Goal: Information Seeking & Learning: Learn about a topic

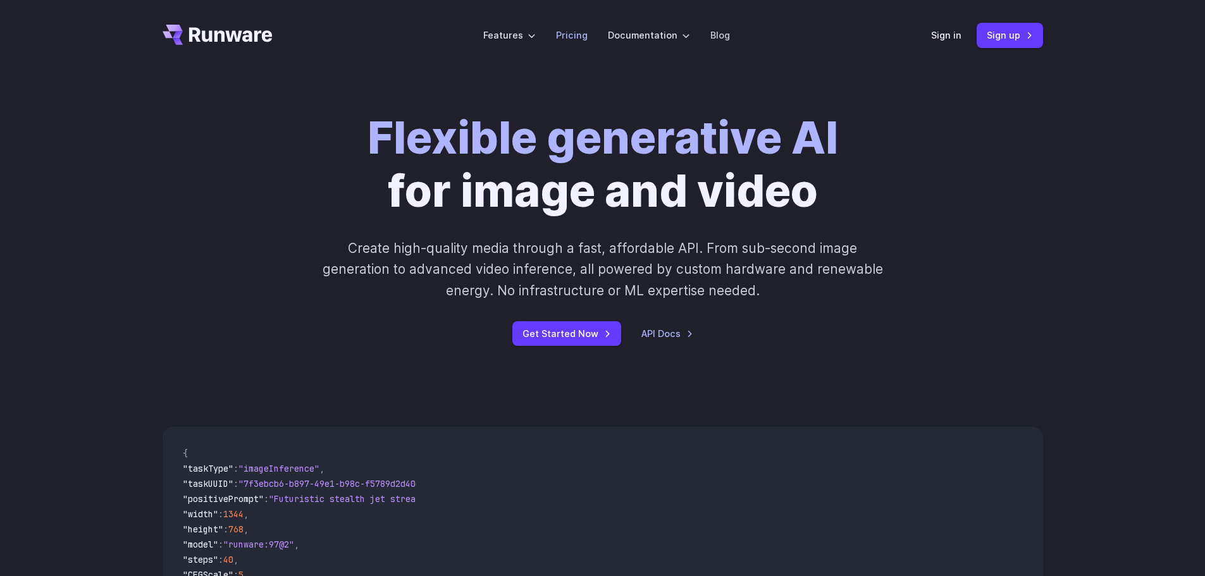
click at [575, 28] on link "Pricing" at bounding box center [572, 35] width 32 height 15
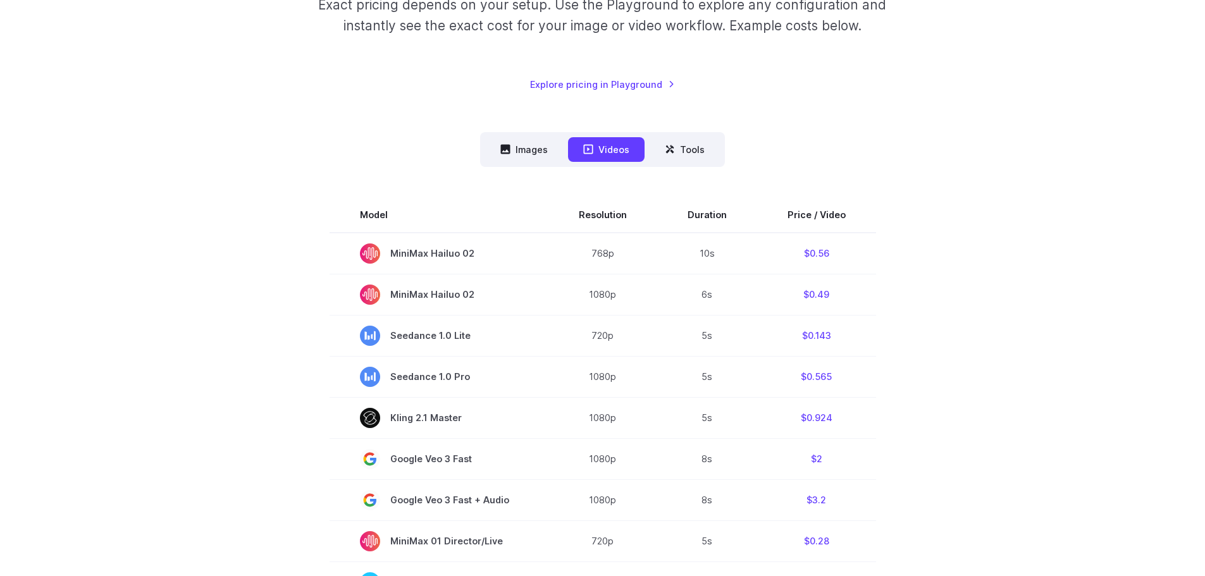
scroll to position [253, 0]
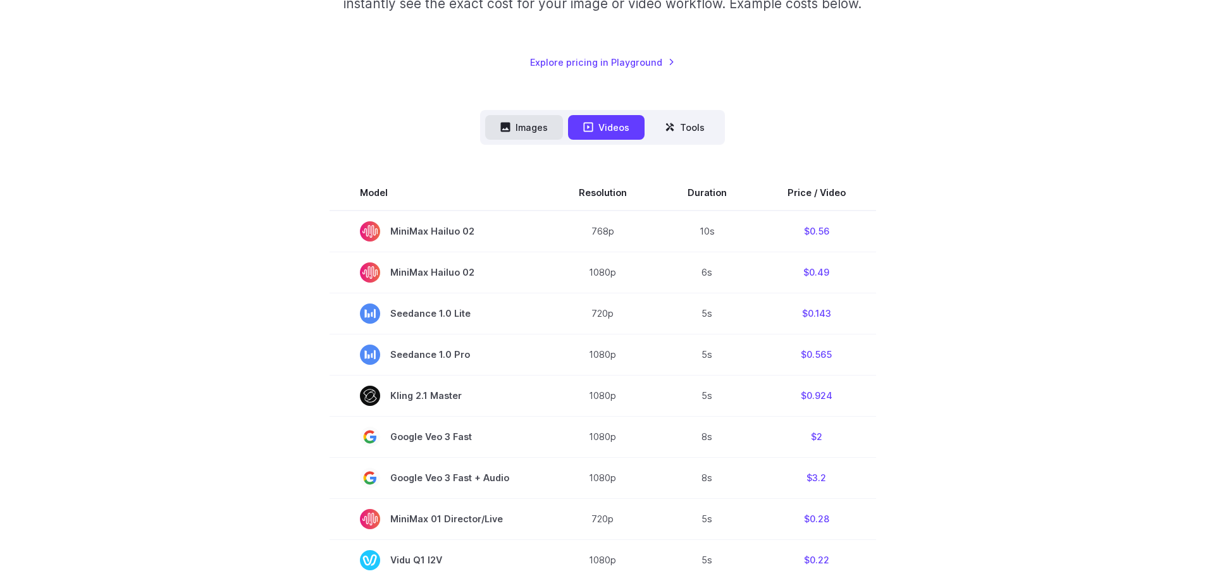
click at [510, 124] on icon at bounding box center [505, 127] width 9 height 9
click at [537, 133] on button "Images" at bounding box center [524, 127] width 78 height 25
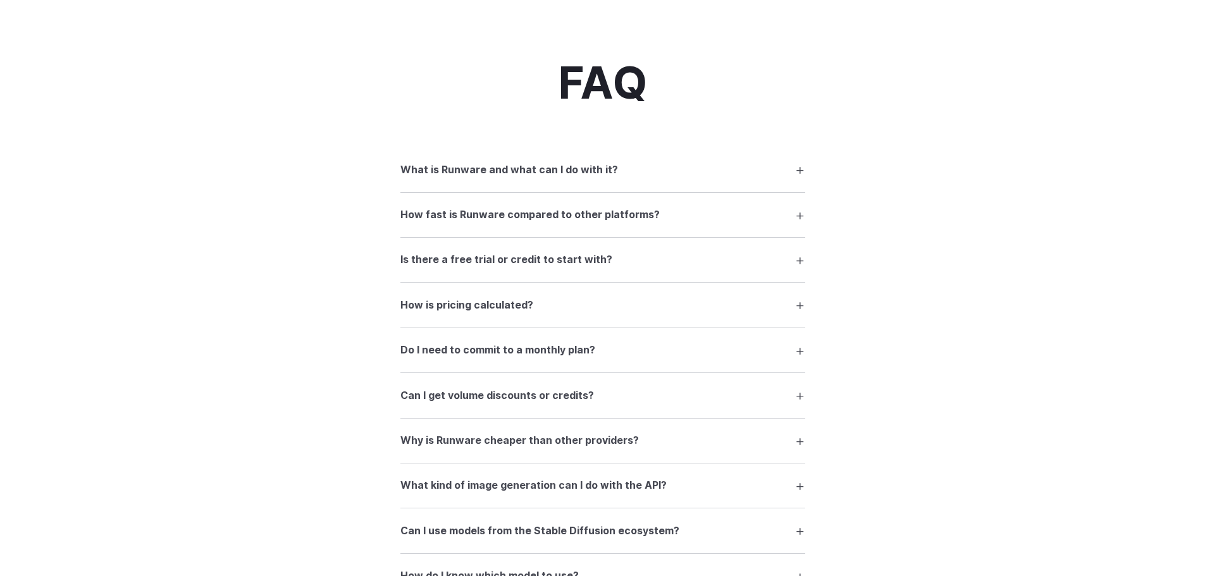
scroll to position [1582, 0]
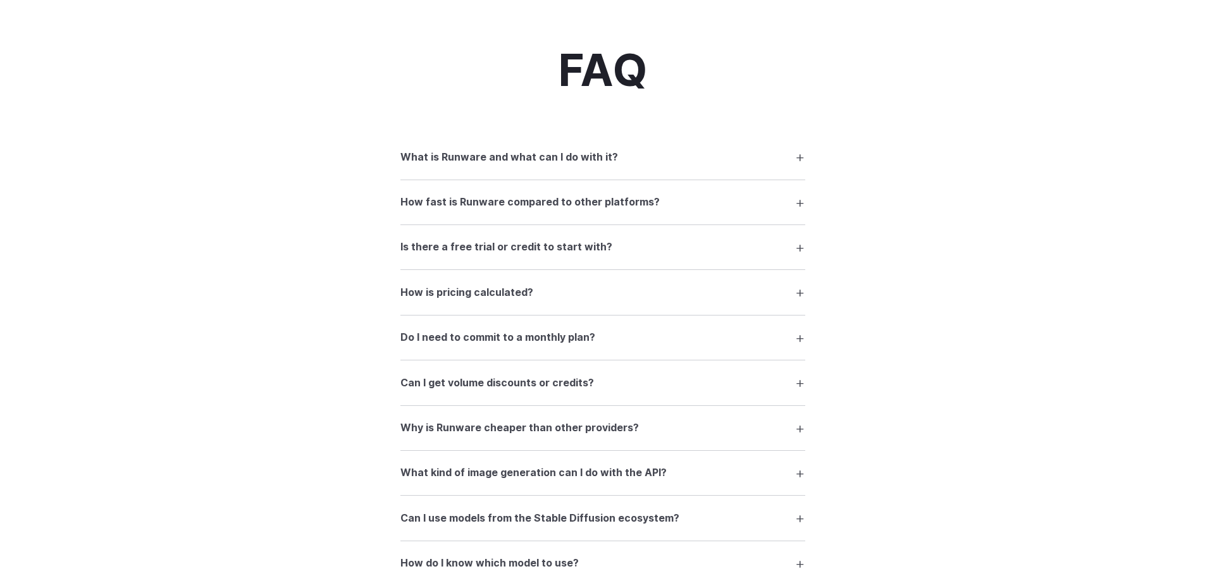
click at [549, 205] on h3 "How fast is Runware compared to other platforms?" at bounding box center [529, 202] width 259 height 16
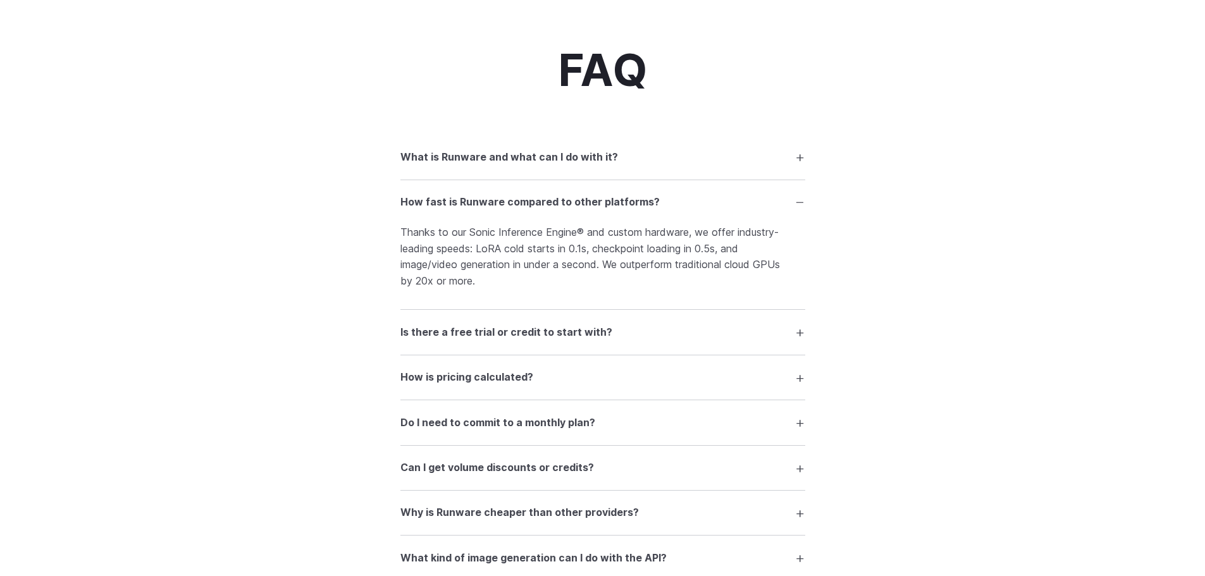
click at [549, 205] on h3 "How fast is Runware compared to other platforms?" at bounding box center [529, 202] width 259 height 16
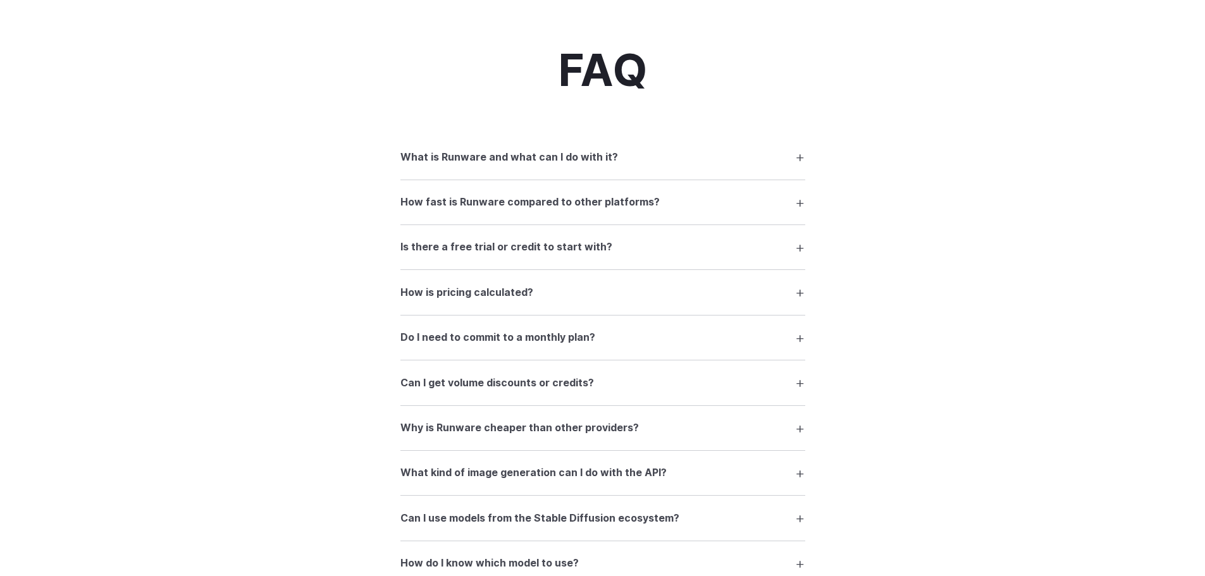
click at [538, 257] on summary "Is there a free trial or credit to start with?" at bounding box center [602, 247] width 405 height 24
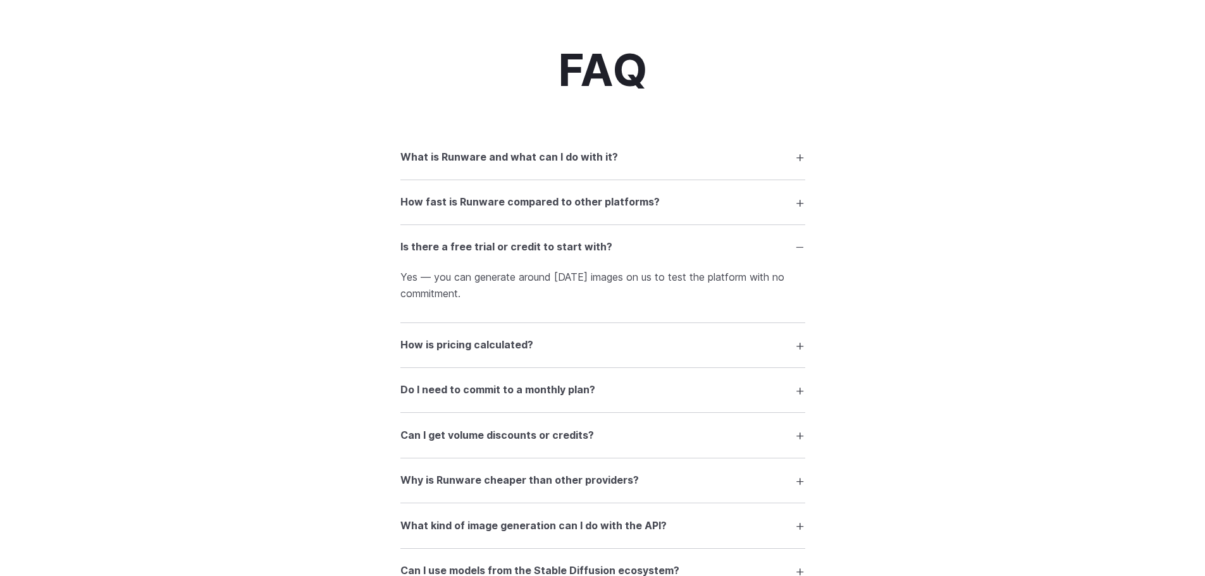
click at [538, 257] on summary "Is there a free trial or credit to start with?" at bounding box center [602, 247] width 405 height 24
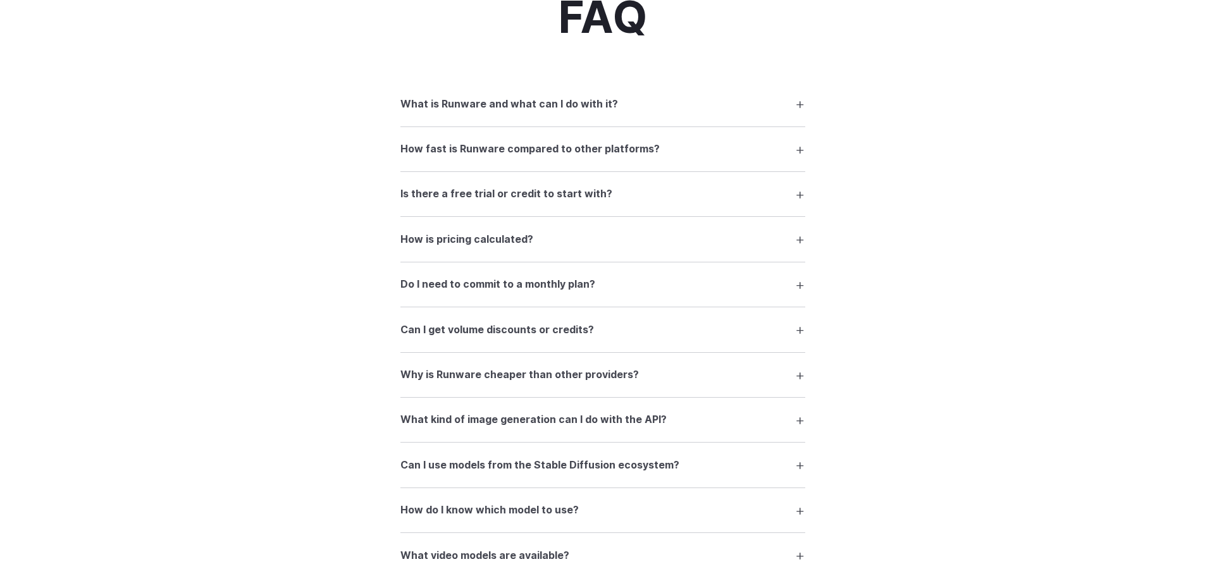
scroll to position [1645, 0]
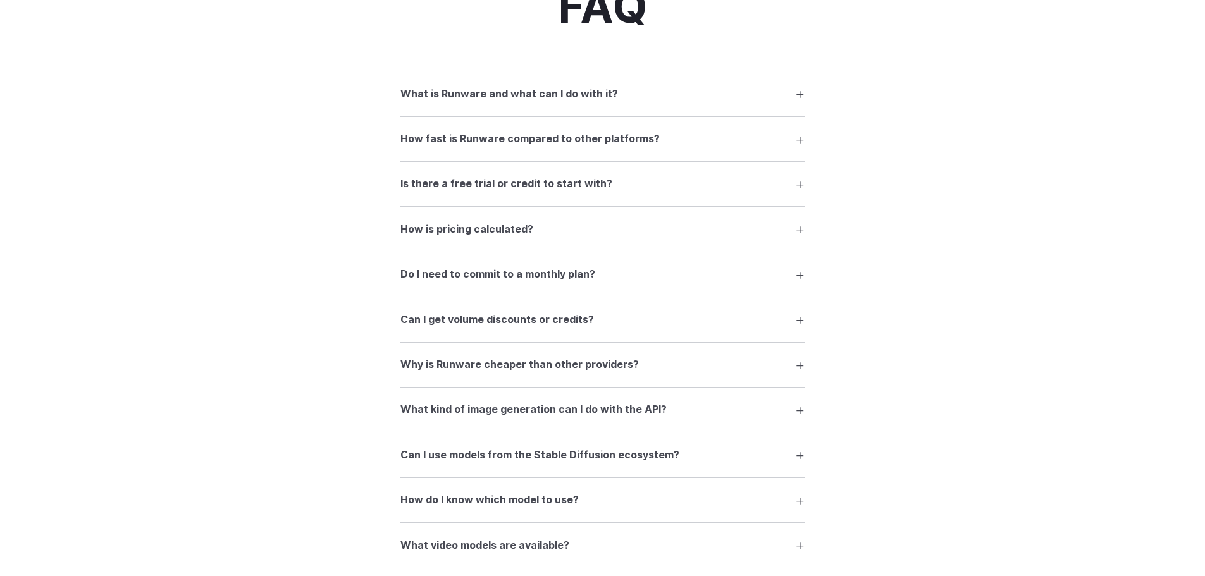
click at [549, 230] on summary "How is pricing calculated?" at bounding box center [602, 229] width 405 height 24
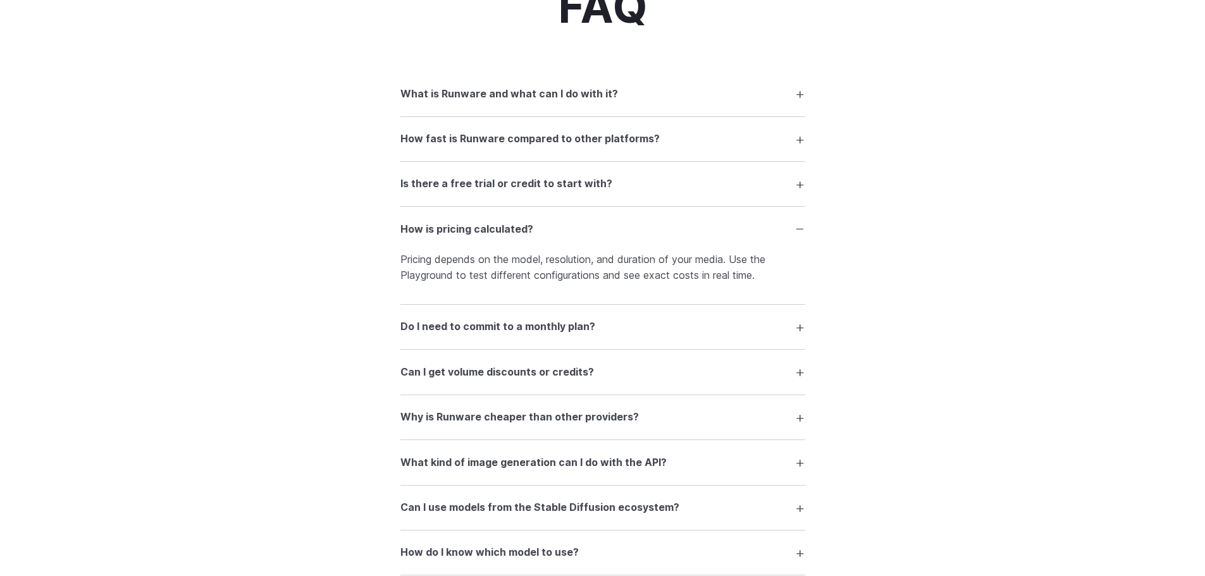
click at [549, 230] on summary "How is pricing calculated?" at bounding box center [602, 229] width 405 height 24
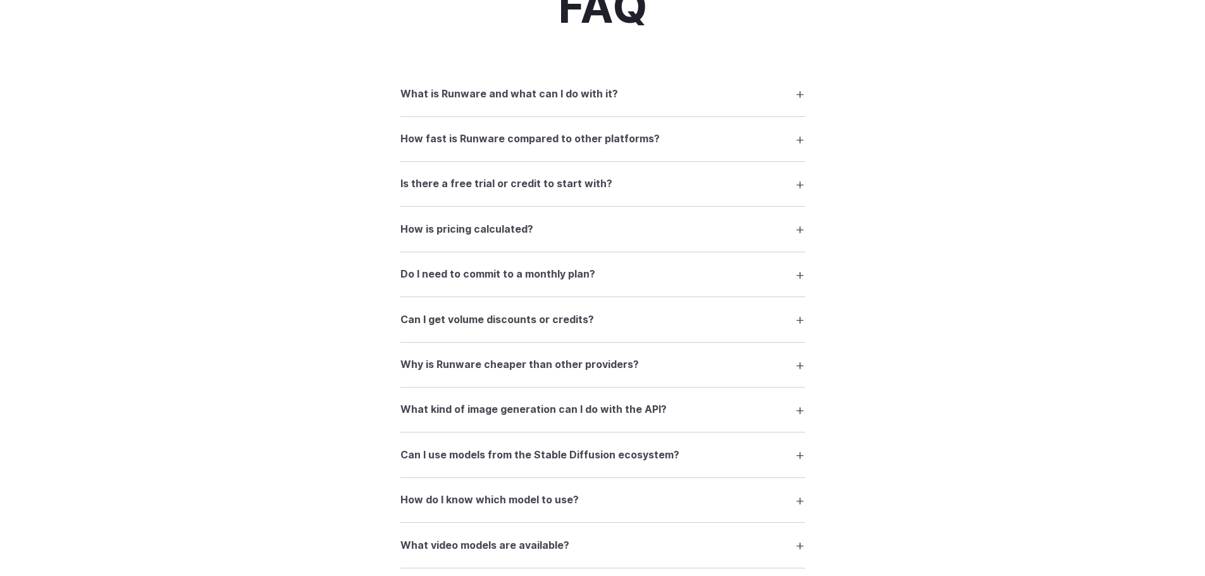
click at [544, 278] on h3 "Do I need to commit to a monthly plan?" at bounding box center [497, 274] width 195 height 16
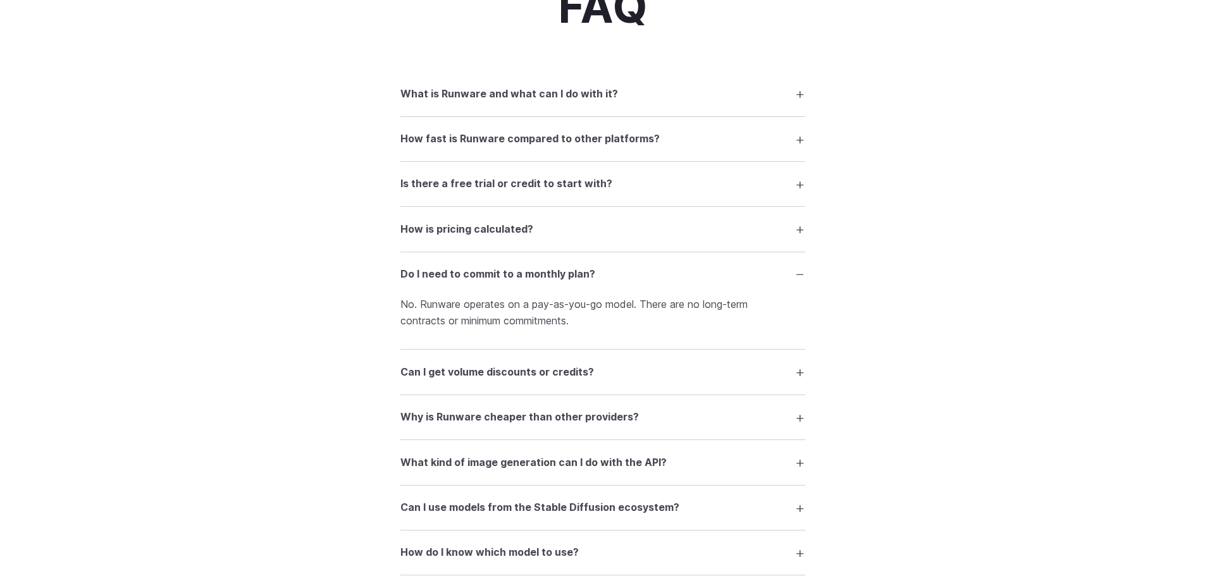
click at [544, 278] on h3 "Do I need to commit to a monthly plan?" at bounding box center [497, 274] width 195 height 16
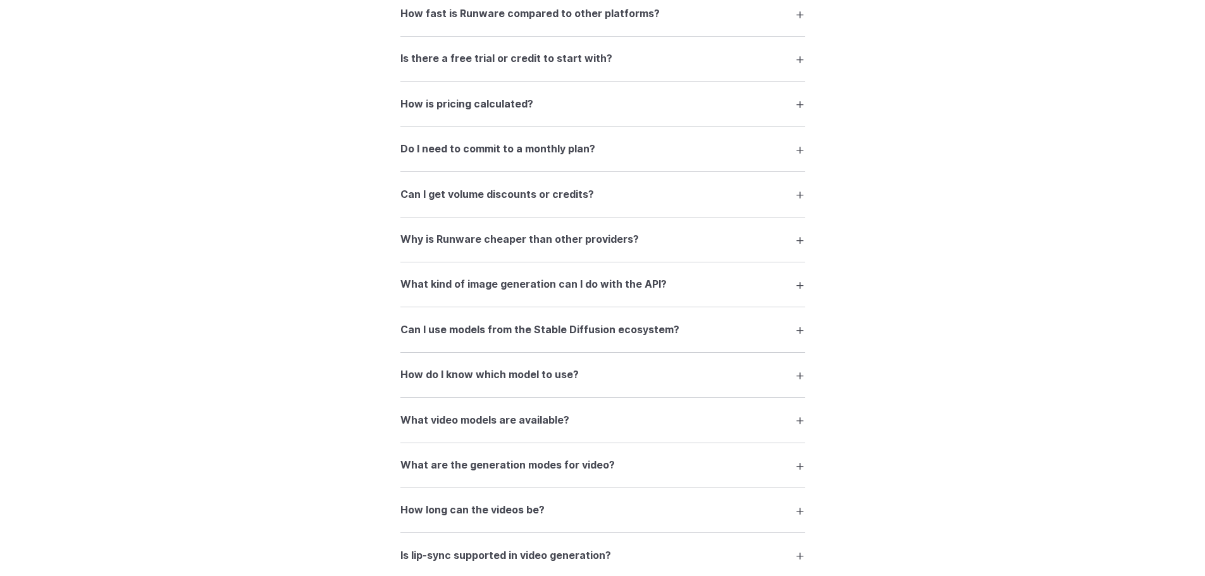
scroll to position [1771, 0]
click at [542, 235] on h3 "Why is Runware cheaper than other providers?" at bounding box center [519, 238] width 239 height 16
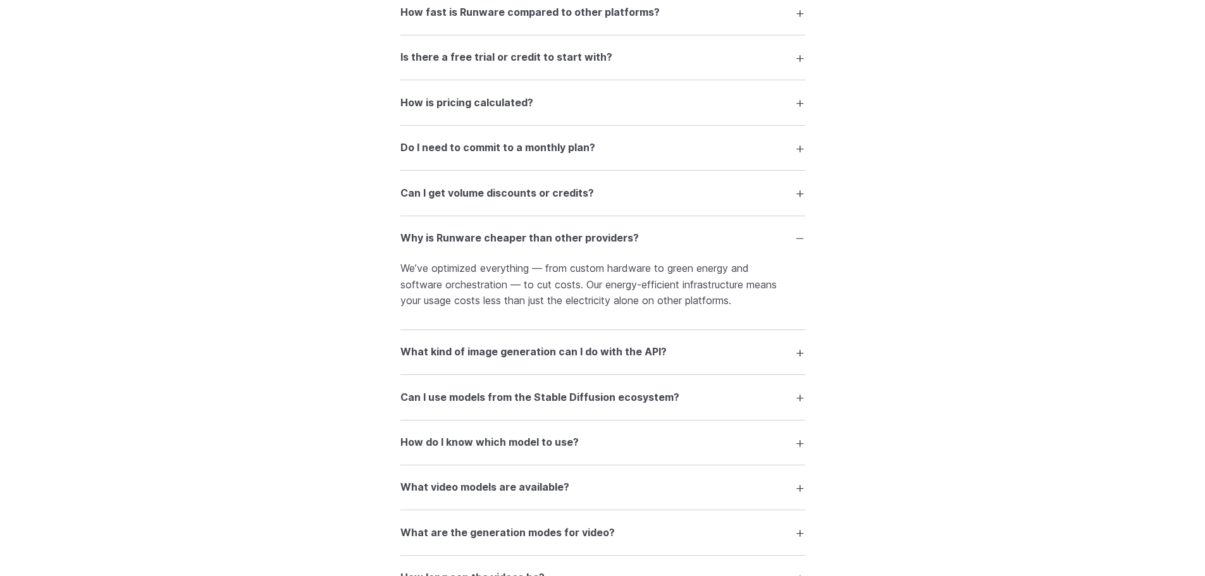
click at [569, 333] on details "What kind of image generation can I do with the API? You can generate images fr…" at bounding box center [602, 352] width 405 height 45
click at [568, 358] on h3 "What kind of image generation can I do with the API?" at bounding box center [533, 352] width 266 height 16
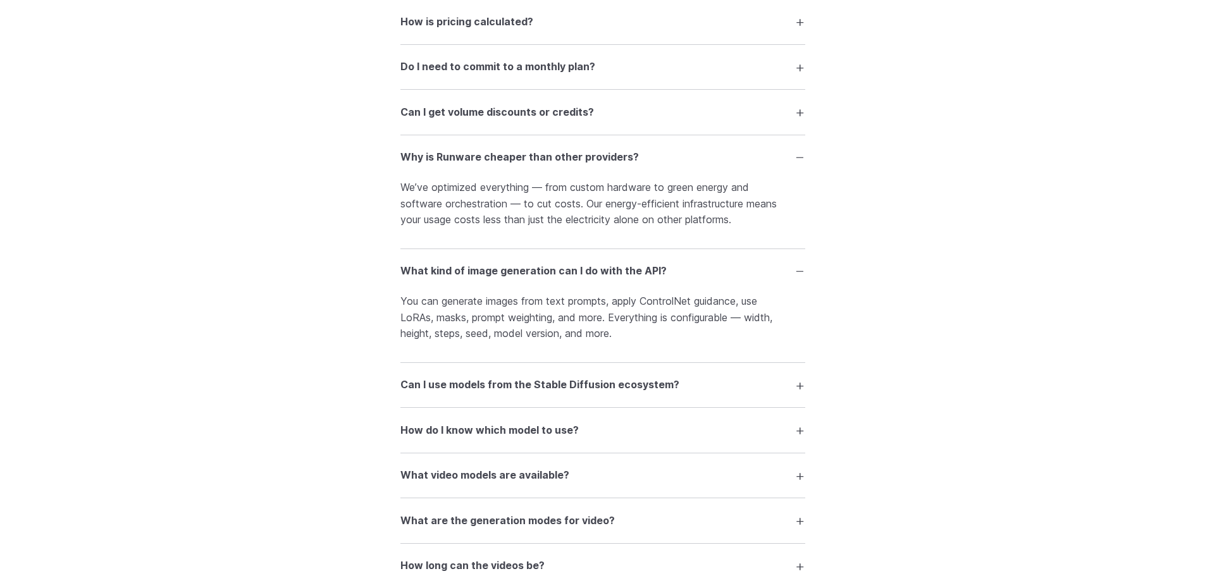
scroll to position [1898, 0]
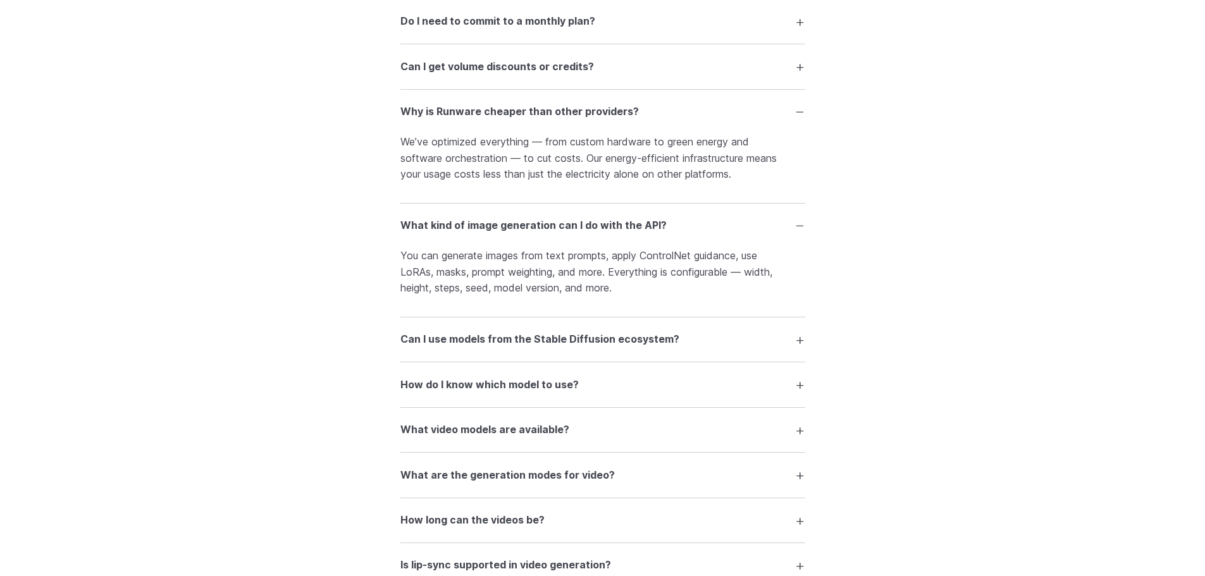
click at [600, 391] on summary "How do I know which model to use?" at bounding box center [602, 385] width 405 height 24
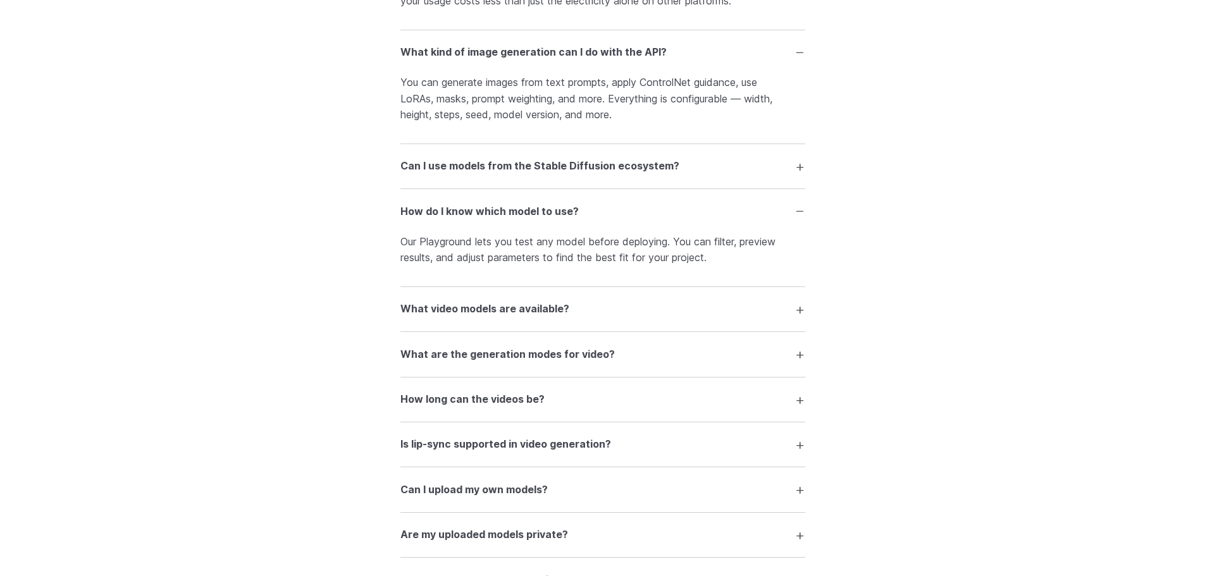
scroll to position [2088, 0]
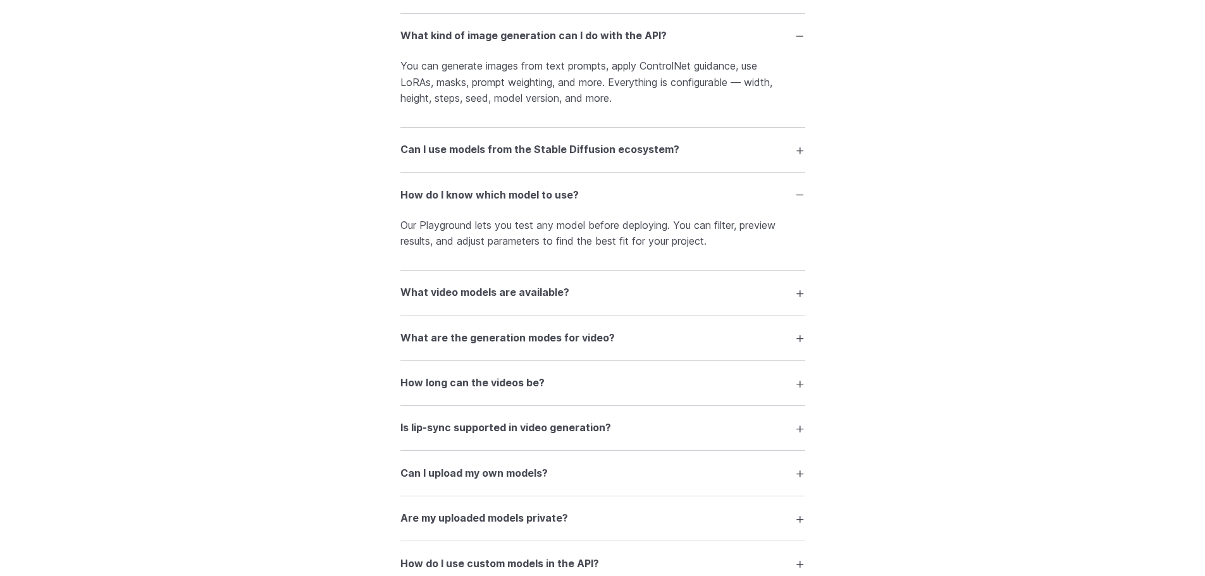
click at [577, 290] on summary "What video models are available?" at bounding box center [602, 293] width 405 height 24
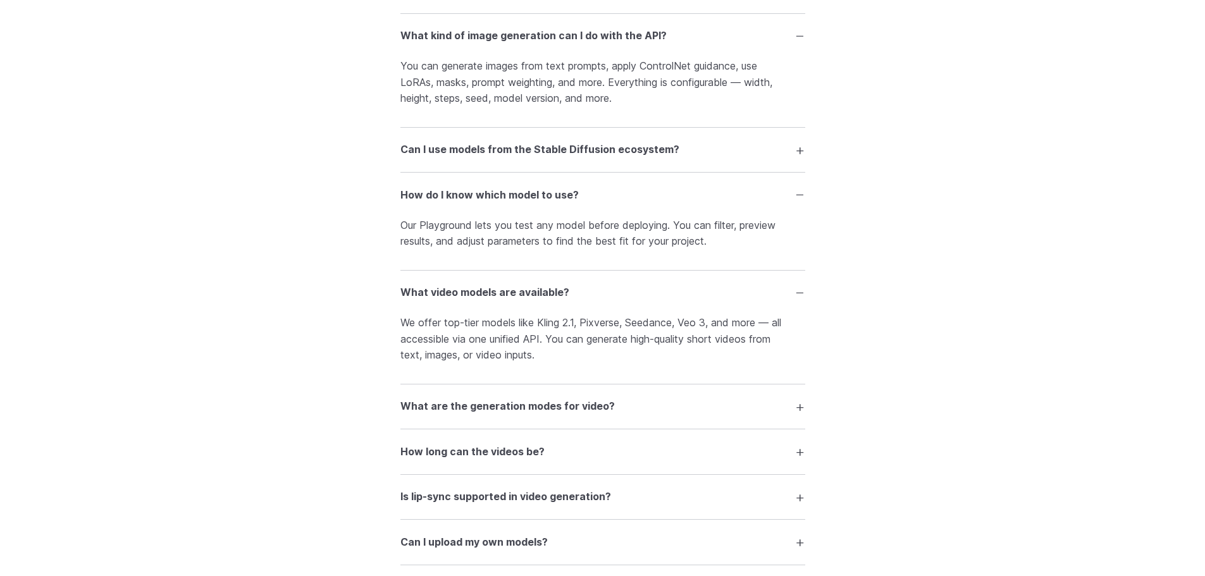
click at [580, 290] on summary "What video models are available?" at bounding box center [602, 293] width 405 height 24
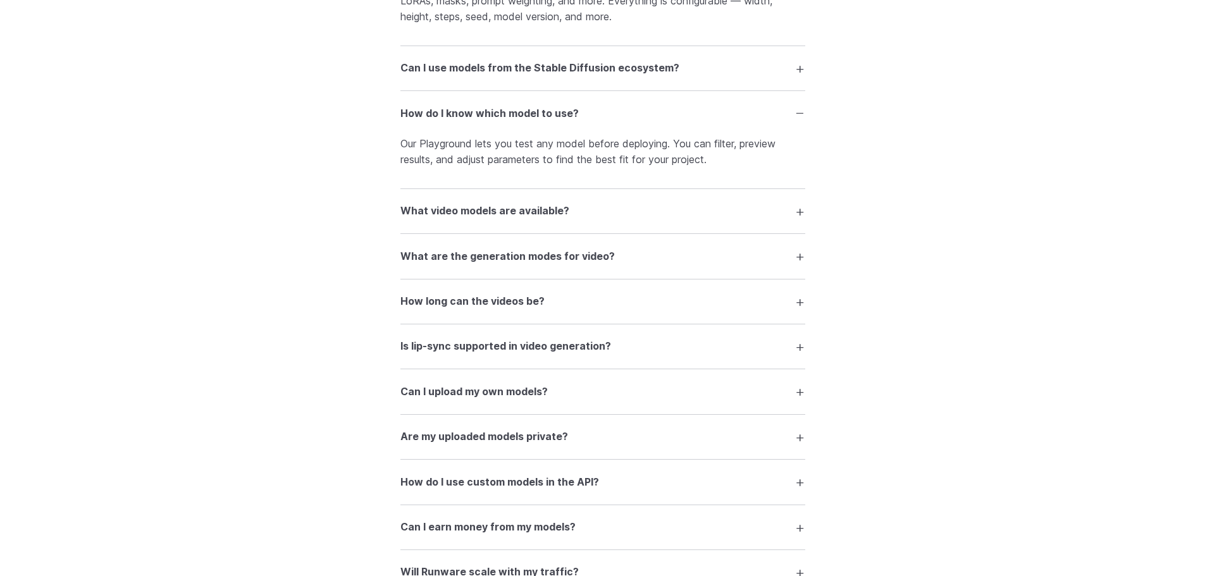
scroll to position [2214, 0]
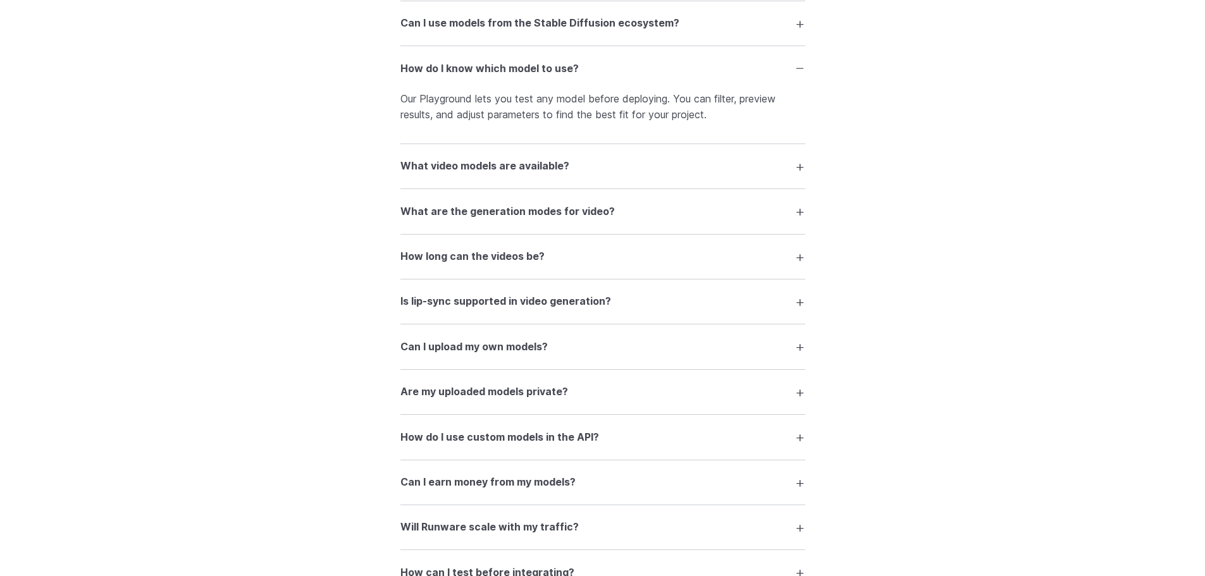
click at [591, 265] on summary "How long can the videos be?" at bounding box center [602, 257] width 405 height 24
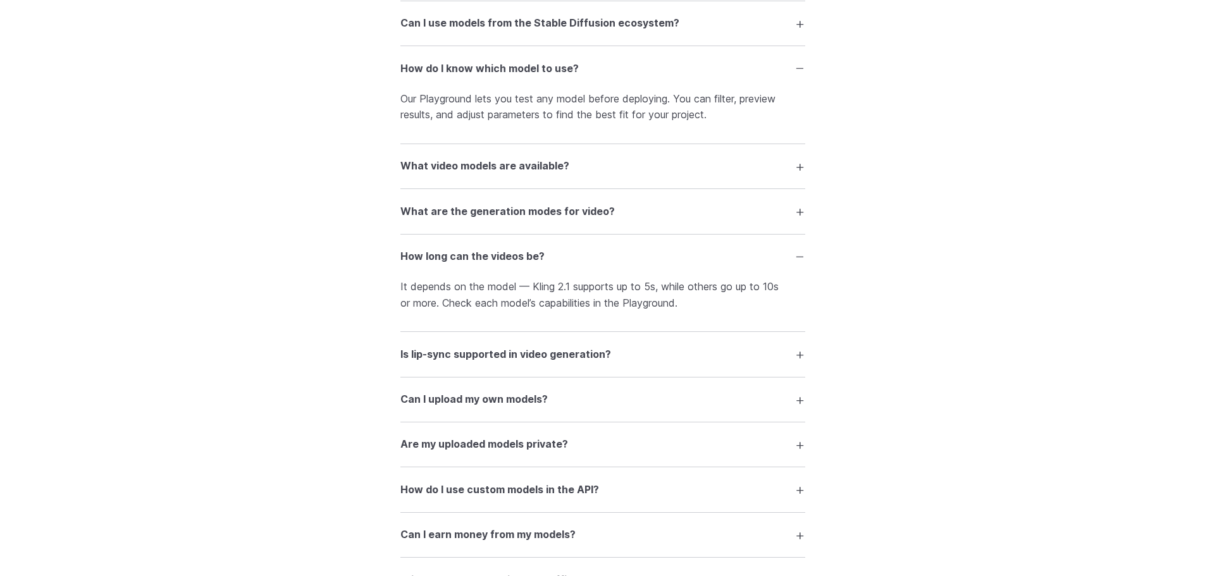
click at [591, 265] on summary "How long can the videos be?" at bounding box center [602, 257] width 405 height 24
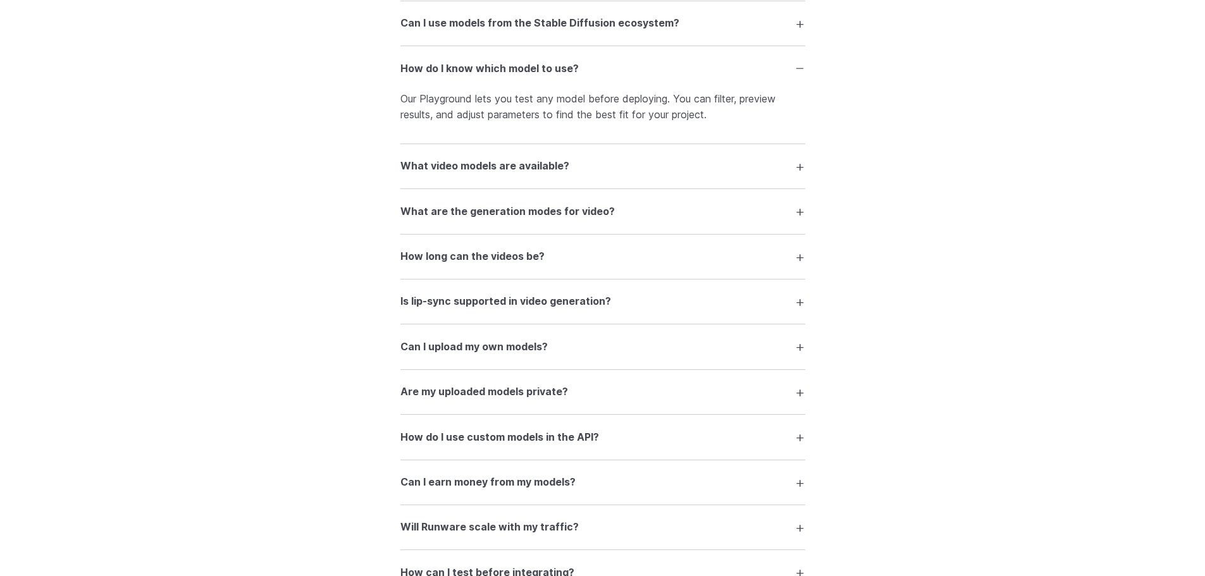
click at [592, 307] on h3 "Is lip-sync supported in video generation?" at bounding box center [505, 302] width 211 height 16
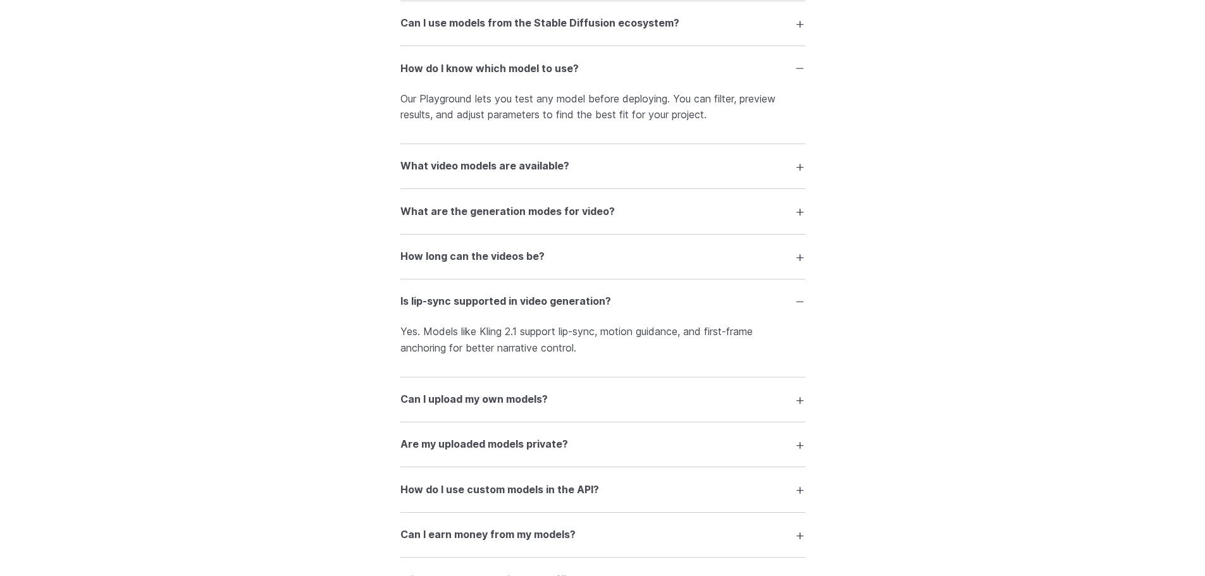
click at [592, 306] on h3 "Is lip-sync supported in video generation?" at bounding box center [505, 302] width 211 height 16
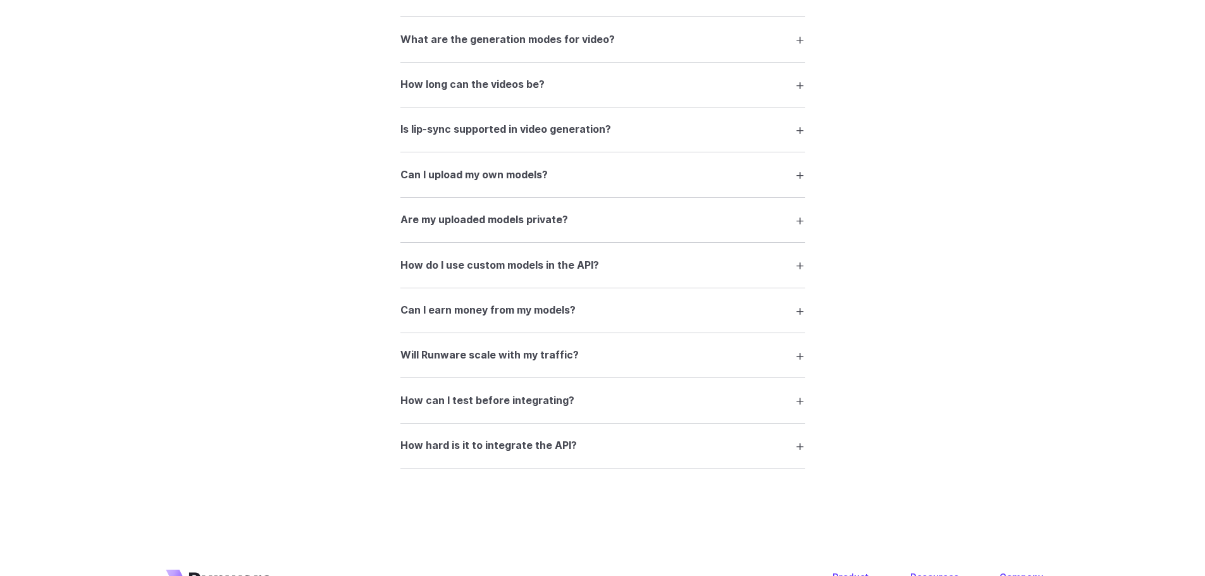
scroll to position [2404, 0]
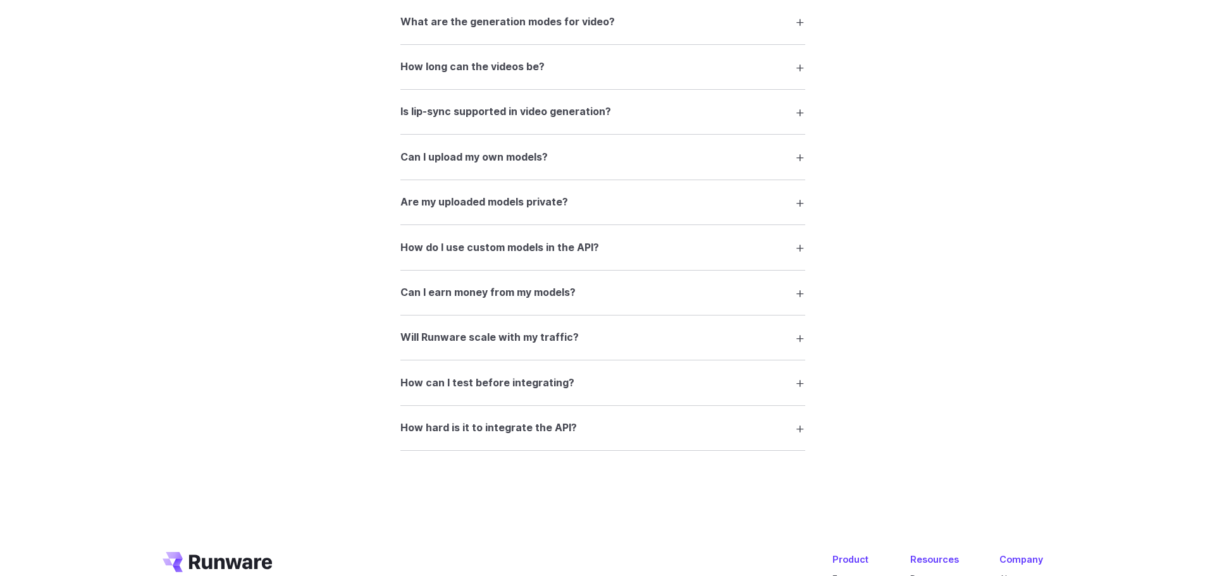
click at [578, 147] on summary "Can I upload my own models?" at bounding box center [602, 157] width 405 height 24
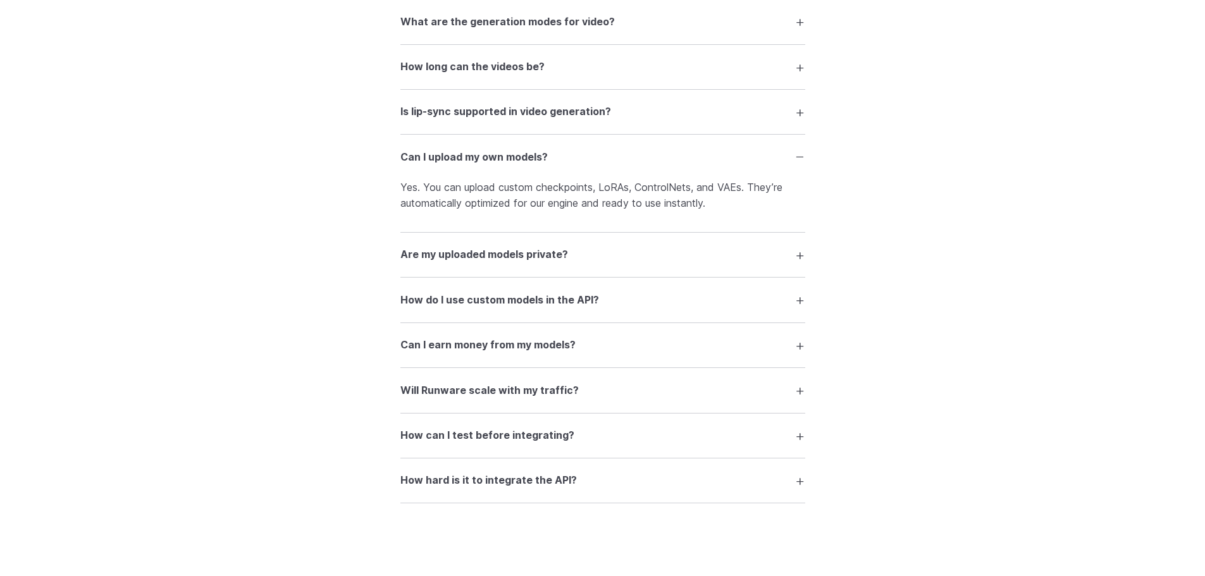
click at [578, 147] on summary "Can I upload my own models?" at bounding box center [602, 157] width 405 height 24
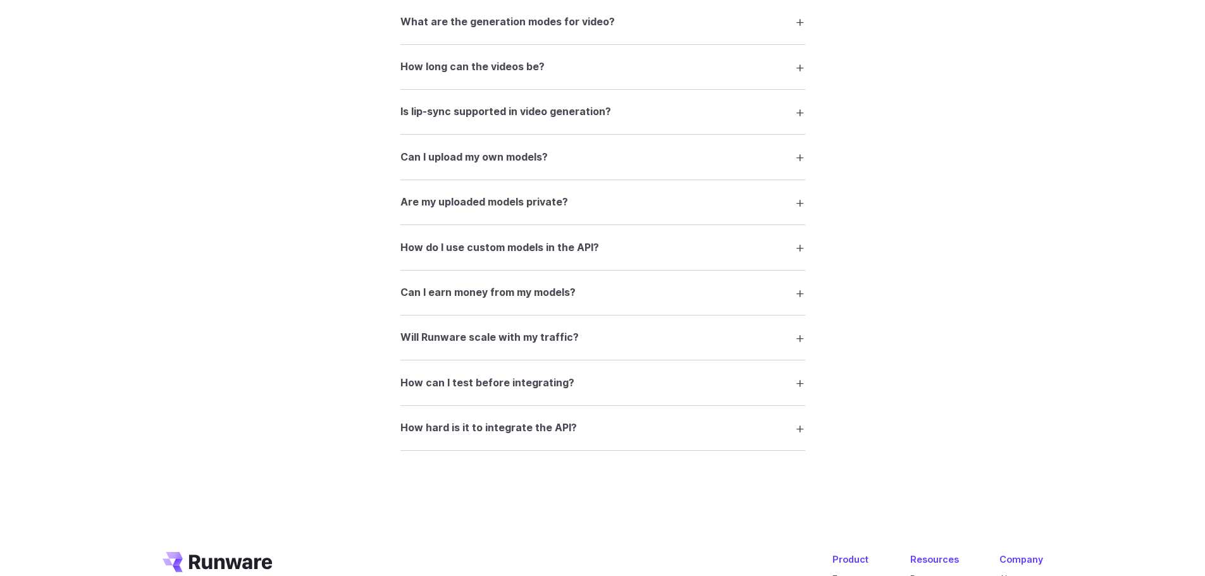
click at [579, 208] on summary "Are my uploaded models private?" at bounding box center [602, 202] width 405 height 24
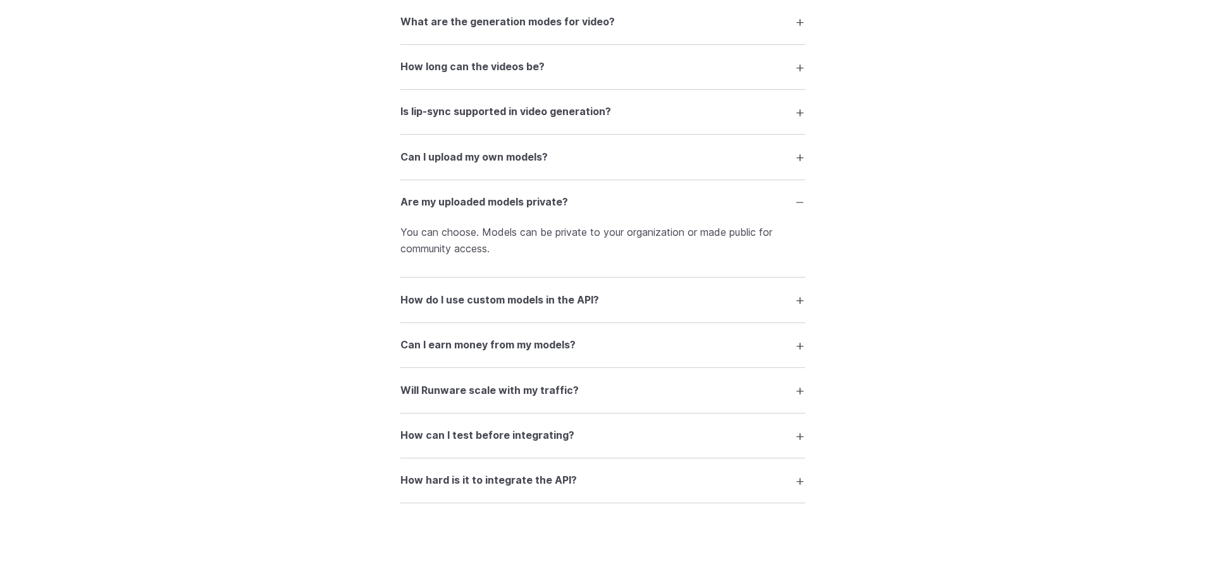
click at [579, 208] on summary "Are my uploaded models private?" at bounding box center [602, 202] width 405 height 24
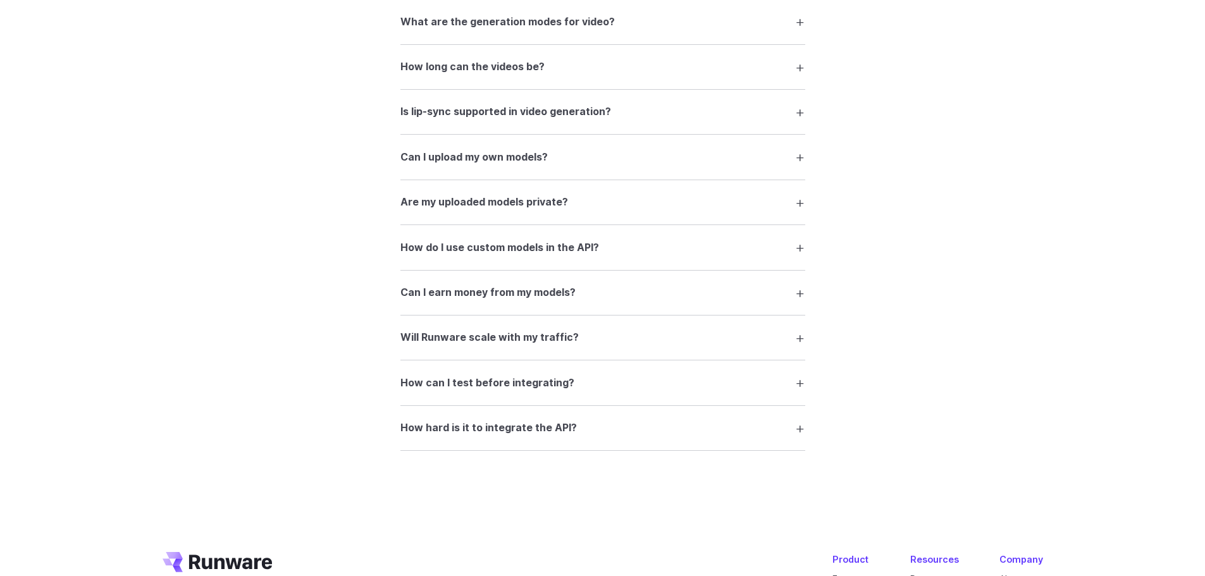
click at [593, 297] on summary "Can I earn money from my models?" at bounding box center [602, 293] width 405 height 24
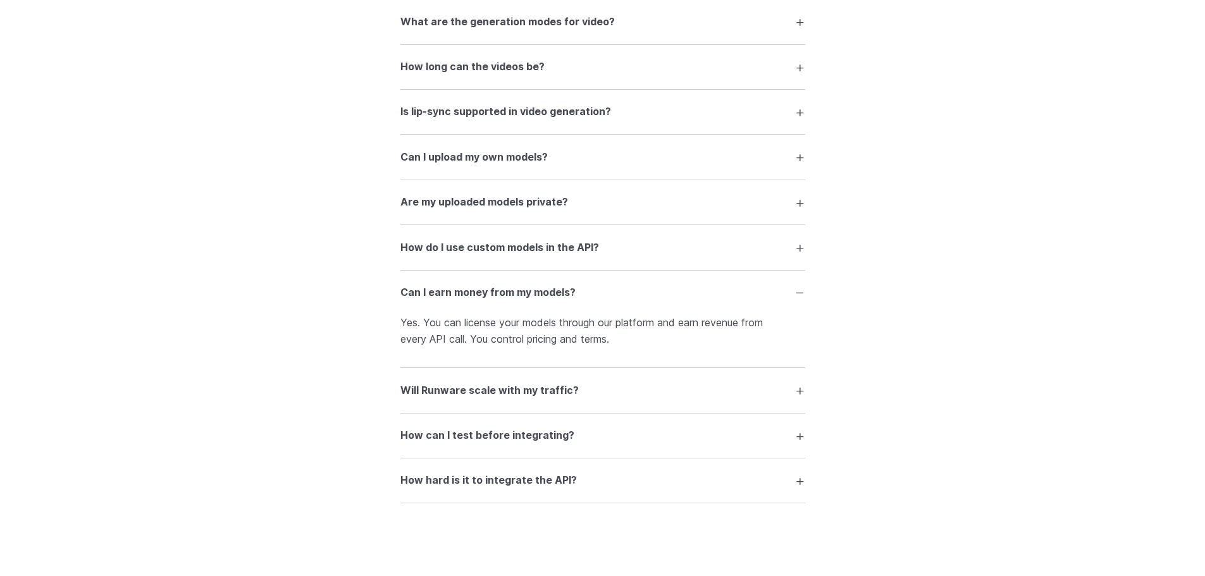
click at [593, 297] on summary "Can I earn money from my models?" at bounding box center [602, 293] width 405 height 24
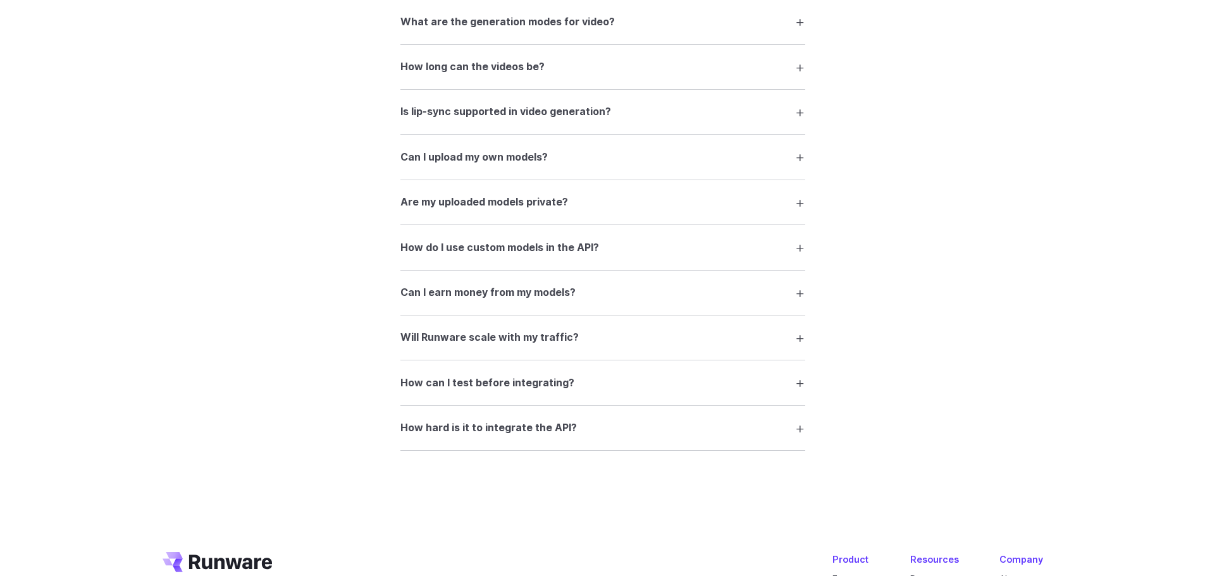
click at [588, 339] on summary "Will Runware scale with my traffic?" at bounding box center [602, 338] width 405 height 24
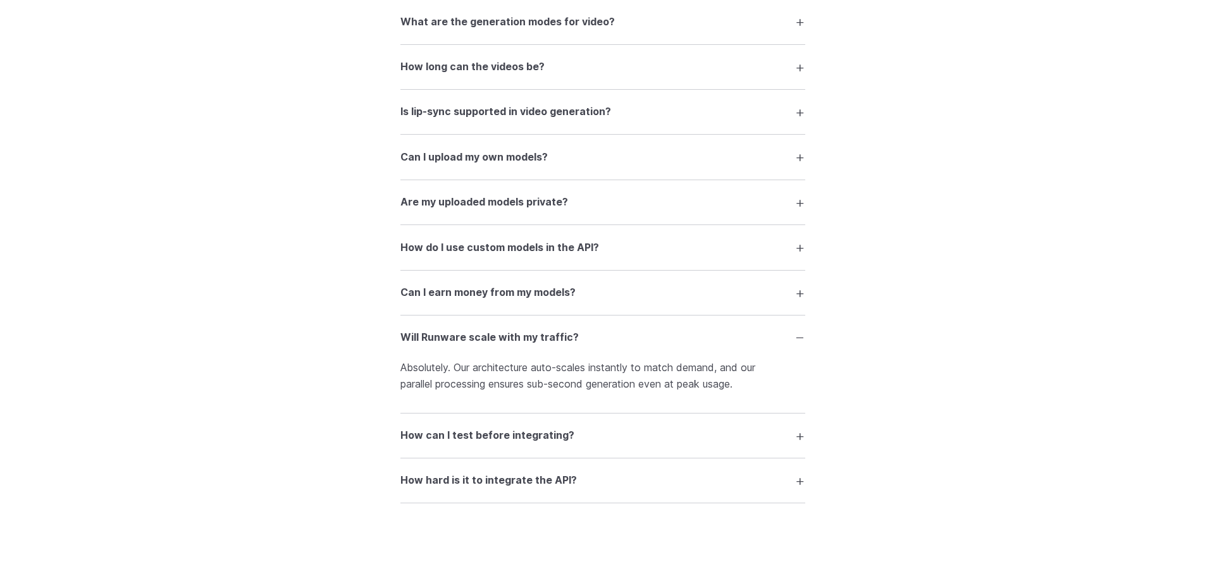
click at [588, 334] on summary "Will Runware scale with my traffic?" at bounding box center [602, 338] width 405 height 24
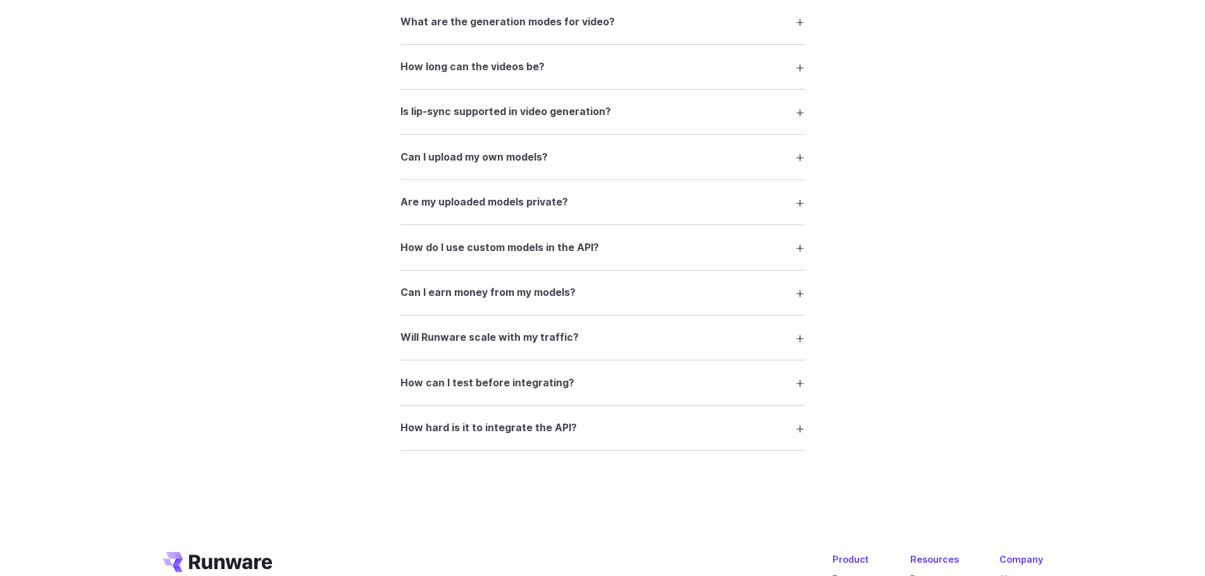
click at [573, 419] on summary "How hard is it to integrate the API?" at bounding box center [602, 428] width 405 height 24
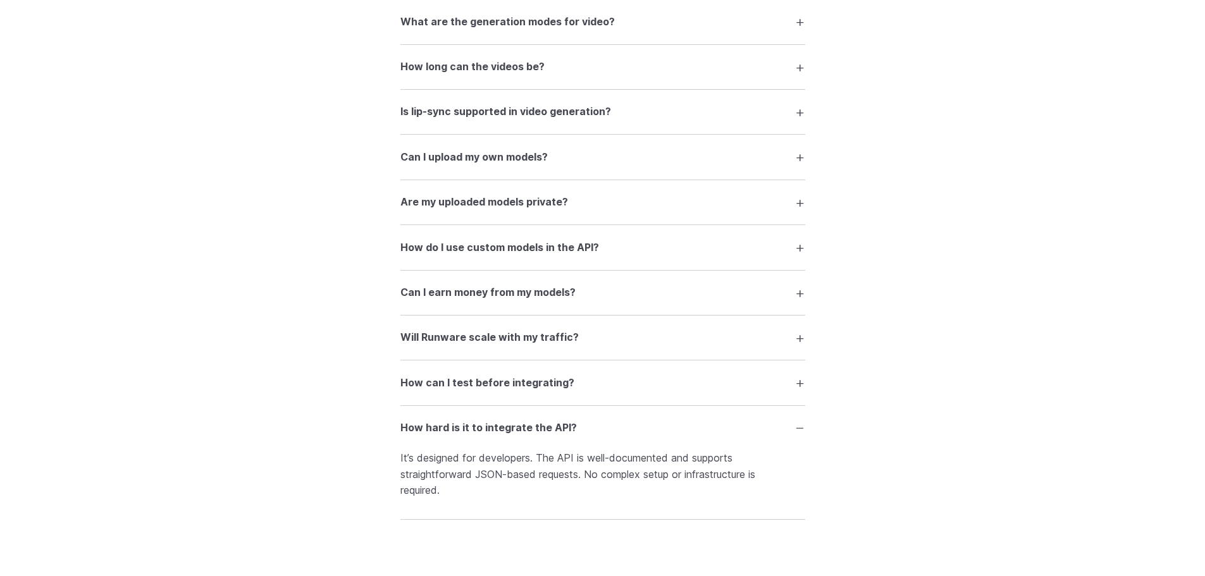
click at [573, 417] on summary "How hard is it to integrate the API?" at bounding box center [602, 428] width 405 height 24
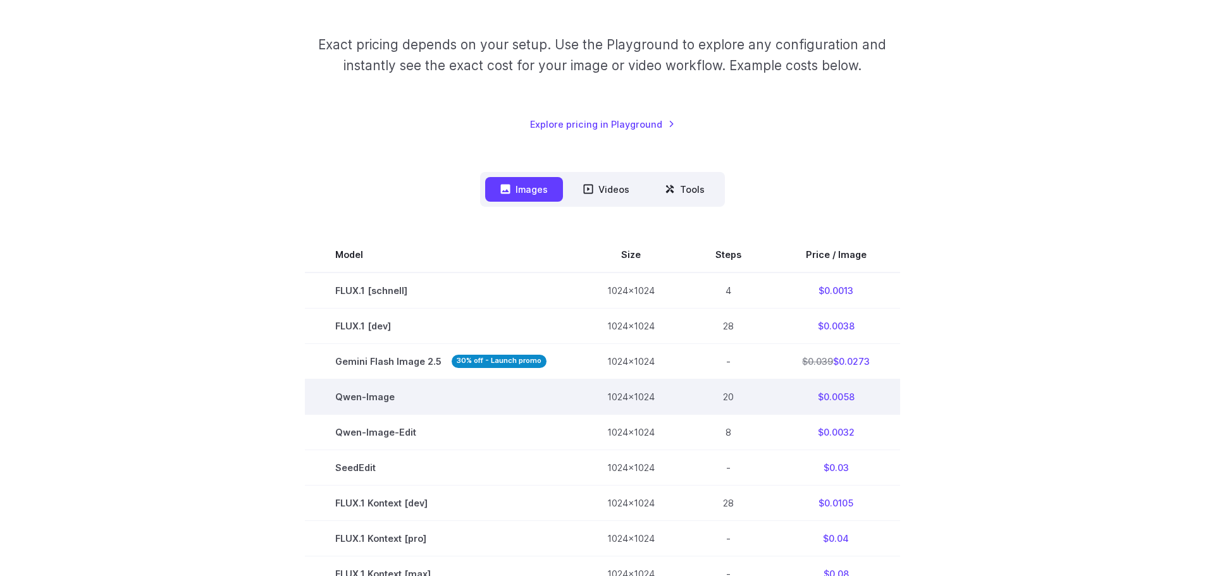
scroll to position [190, 0]
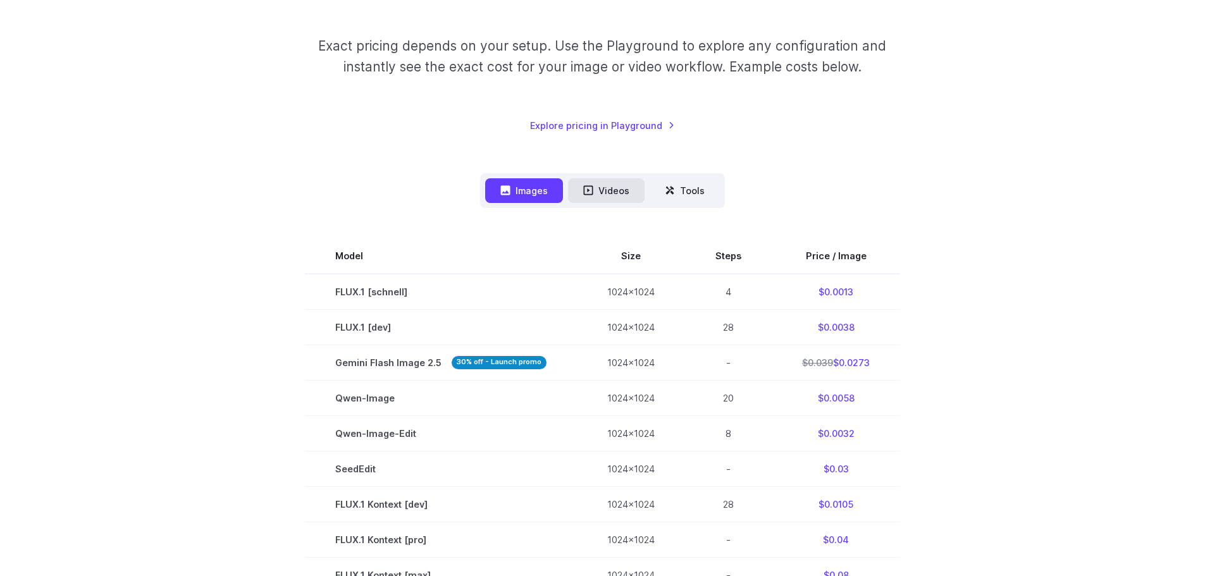
click at [610, 193] on button "Videos" at bounding box center [606, 190] width 77 height 25
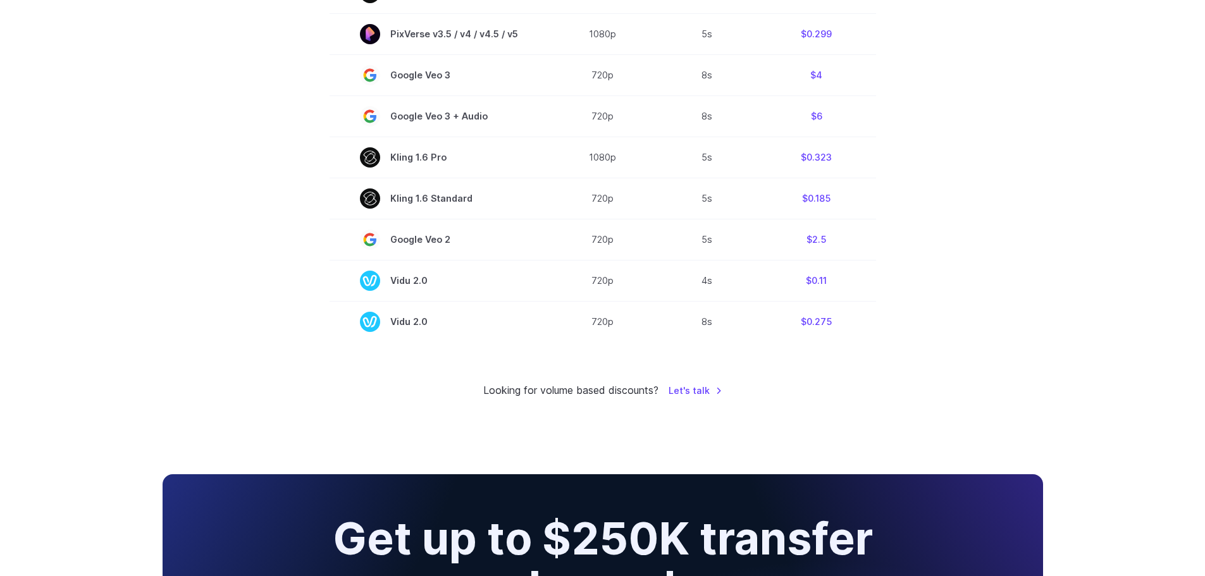
scroll to position [949, 0]
